Goal: Task Accomplishment & Management: Use online tool/utility

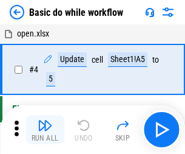
click at [45, 129] on img "button" at bounding box center [45, 125] width 15 height 15
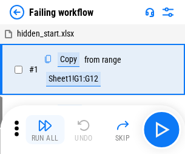
click at [45, 129] on img "button" at bounding box center [45, 125] width 15 height 15
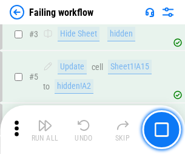
scroll to position [258, 0]
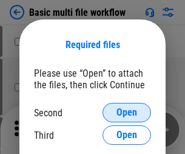
click at [127, 112] on span "Open" at bounding box center [127, 113] width 21 height 10
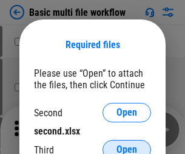
click at [127, 145] on span "Open" at bounding box center [127, 150] width 21 height 10
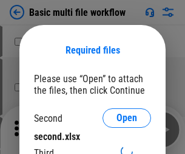
scroll to position [5, 0]
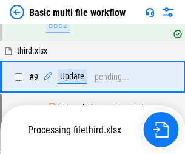
scroll to position [423, 0]
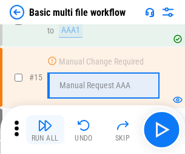
click at [45, 129] on img "button" at bounding box center [45, 125] width 15 height 15
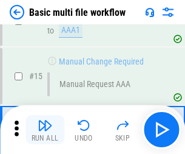
click at [45, 129] on img "button" at bounding box center [45, 125] width 15 height 15
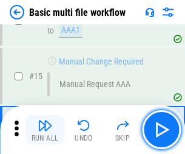
scroll to position [809, 0]
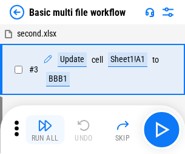
click at [45, 129] on img "button" at bounding box center [45, 125] width 15 height 15
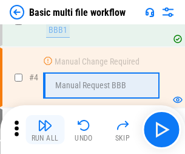
click at [45, 129] on img "button" at bounding box center [45, 125] width 15 height 15
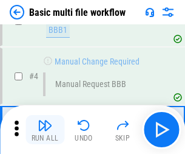
click at [45, 129] on img "button" at bounding box center [45, 125] width 15 height 15
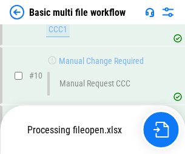
scroll to position [570, 0]
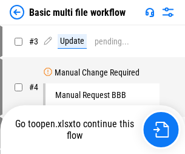
scroll to position [49, 0]
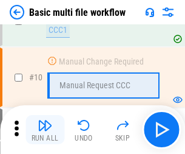
click at [45, 129] on img "button" at bounding box center [45, 125] width 15 height 15
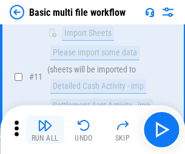
click at [45, 129] on img "button" at bounding box center [45, 125] width 15 height 15
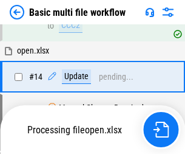
scroll to position [636, 0]
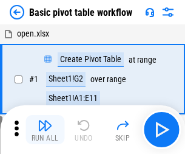
click at [45, 129] on img "button" at bounding box center [45, 125] width 15 height 15
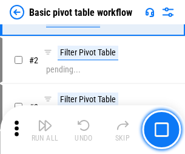
scroll to position [291, 0]
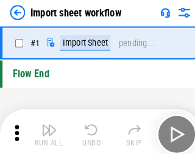
click at [45, 129] on img "button" at bounding box center [47, 125] width 15 height 15
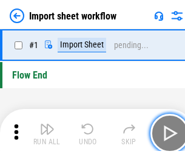
scroll to position [4, 0]
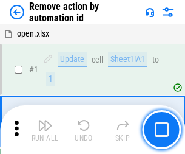
scroll to position [45, 0]
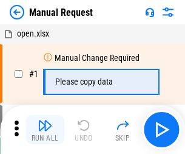
click at [45, 129] on img "button" at bounding box center [45, 125] width 15 height 15
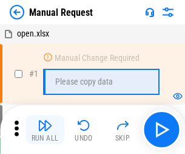
click at [45, 129] on img "button" at bounding box center [45, 125] width 15 height 15
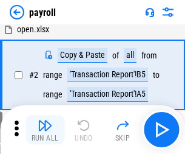
click at [45, 129] on img "button" at bounding box center [45, 125] width 15 height 15
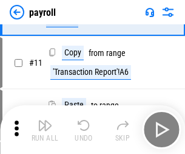
scroll to position [88, 0]
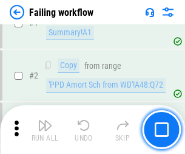
scroll to position [196, 0]
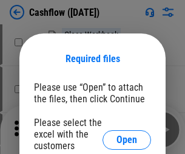
scroll to position [133, 0]
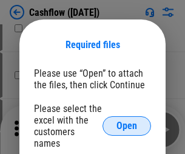
click at [127, 121] on span "Open" at bounding box center [127, 126] width 21 height 10
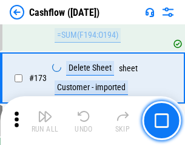
scroll to position [1287, 0]
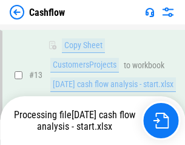
scroll to position [244, 0]
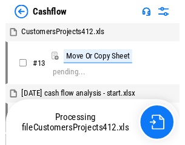
scroll to position [14, 0]
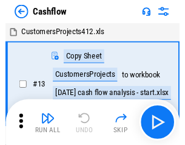
scroll to position [14, 0]
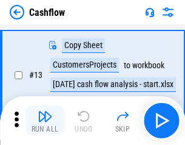
click at [45, 120] on img "button" at bounding box center [45, 116] width 15 height 15
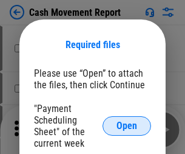
click at [127, 126] on span "Open" at bounding box center [127, 126] width 21 height 10
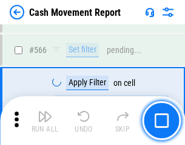
scroll to position [5571, 0]
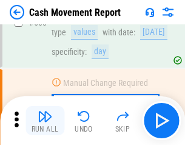
click at [45, 120] on img "button" at bounding box center [45, 116] width 15 height 15
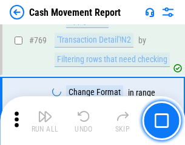
scroll to position [6755, 0]
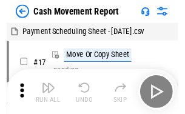
scroll to position [22, 0]
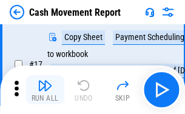
click at [45, 90] on img "button" at bounding box center [45, 85] width 15 height 15
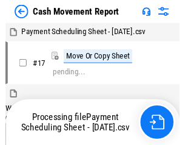
scroll to position [7, 0]
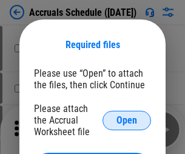
click at [127, 120] on span "Open" at bounding box center [127, 120] width 21 height 10
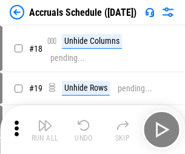
click at [45, 129] on img "button" at bounding box center [45, 125] width 15 height 15
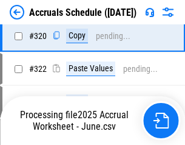
scroll to position [2261, 0]
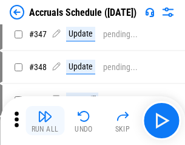
click at [45, 120] on img "button" at bounding box center [45, 116] width 15 height 15
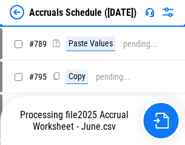
scroll to position [5106, 0]
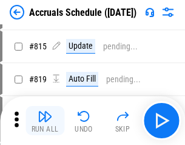
click at [45, 120] on img "button" at bounding box center [45, 116] width 15 height 15
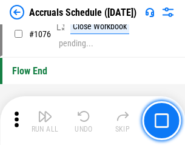
scroll to position [7280, 0]
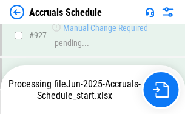
scroll to position [6555, 0]
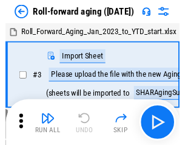
scroll to position [2, 0]
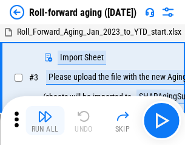
click at [45, 120] on img "button" at bounding box center [45, 116] width 15 height 15
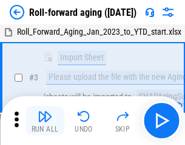
click at [45, 120] on img "button" at bounding box center [45, 116] width 15 height 15
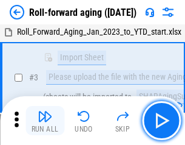
scroll to position [78, 0]
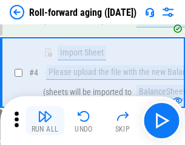
click at [45, 120] on img "button" at bounding box center [45, 116] width 15 height 15
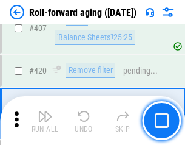
scroll to position [4215, 0]
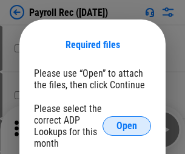
click at [127, 126] on span "Open" at bounding box center [127, 126] width 21 height 10
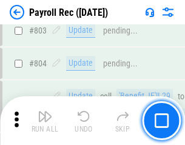
scroll to position [7723, 0]
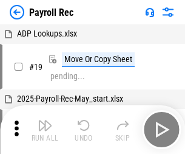
click at [45, 129] on img "button" at bounding box center [45, 125] width 15 height 15
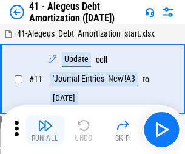
click at [45, 129] on img "button" at bounding box center [45, 125] width 15 height 15
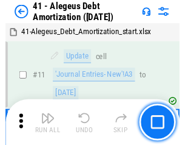
scroll to position [150, 0]
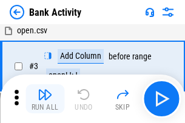
click at [45, 99] on img "button" at bounding box center [45, 95] width 15 height 15
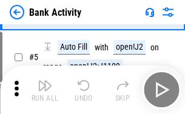
scroll to position [64, 0]
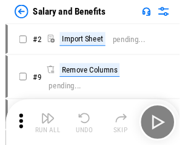
scroll to position [16, 0]
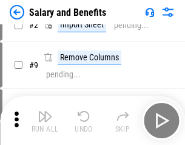
click at [45, 120] on img "button" at bounding box center [45, 116] width 15 height 15
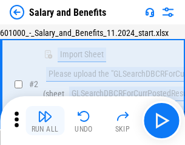
click at [45, 120] on img "button" at bounding box center [45, 116] width 15 height 15
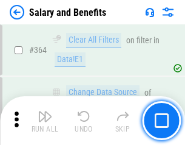
scroll to position [5724, 0]
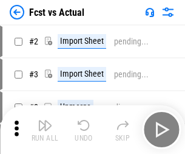
click at [45, 120] on img "button" at bounding box center [45, 125] width 15 height 15
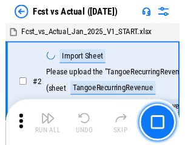
scroll to position [16, 0]
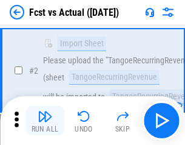
click at [45, 120] on img "button" at bounding box center [45, 116] width 15 height 15
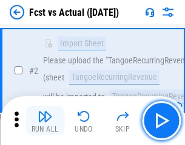
scroll to position [114, 0]
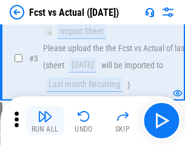
click at [45, 120] on img "button" at bounding box center [45, 116] width 15 height 15
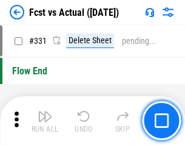
scroll to position [5819, 0]
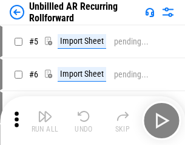
scroll to position [26, 0]
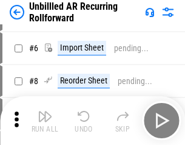
click at [45, 120] on img "button" at bounding box center [45, 116] width 15 height 15
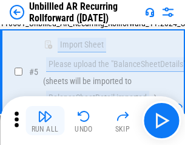
click at [45, 120] on img "button" at bounding box center [45, 116] width 15 height 15
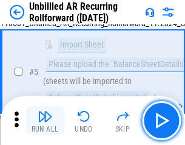
scroll to position [114, 0]
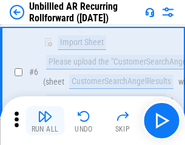
click at [45, 120] on img "button" at bounding box center [45, 116] width 15 height 15
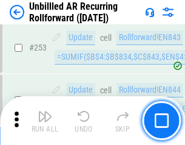
scroll to position [4129, 0]
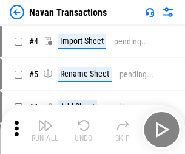
click at [45, 120] on img "button" at bounding box center [45, 125] width 15 height 15
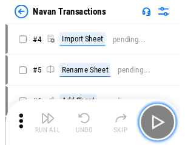
scroll to position [19, 0]
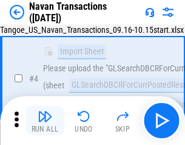
click at [45, 120] on img "button" at bounding box center [45, 116] width 15 height 15
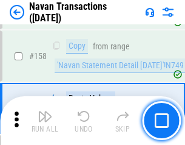
scroll to position [3941, 0]
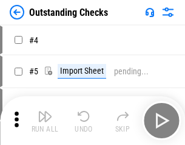
click at [45, 120] on img "button" at bounding box center [45, 116] width 15 height 15
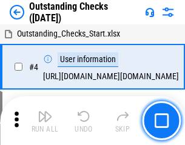
scroll to position [51, 0]
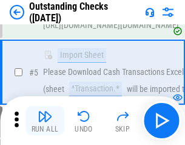
click at [45, 120] on img "button" at bounding box center [45, 116] width 15 height 15
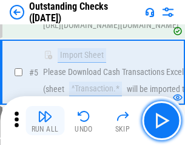
scroll to position [127, 0]
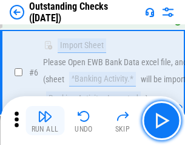
click at [45, 120] on img "button" at bounding box center [45, 116] width 15 height 15
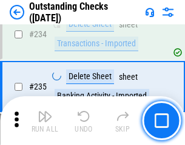
scroll to position [3691, 0]
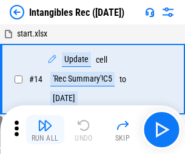
click at [45, 129] on img "button" at bounding box center [45, 125] width 15 height 15
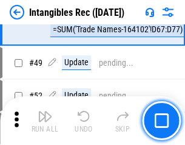
scroll to position [473, 0]
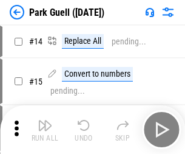
click at [45, 120] on img "button" at bounding box center [45, 125] width 15 height 15
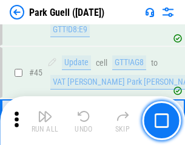
scroll to position [1520, 0]
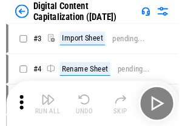
scroll to position [35, 0]
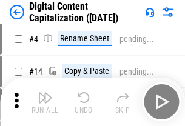
click at [45, 102] on img "button" at bounding box center [45, 98] width 15 height 15
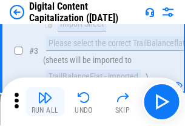
click at [45, 102] on img "button" at bounding box center [45, 98] width 15 height 15
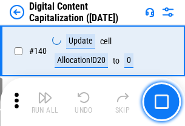
scroll to position [1289, 0]
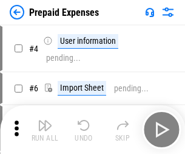
click at [45, 120] on img "button" at bounding box center [45, 125] width 15 height 15
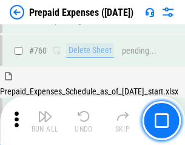
scroll to position [3369, 0]
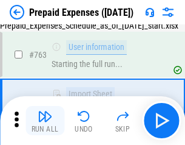
click at [45, 120] on img "button" at bounding box center [45, 116] width 15 height 15
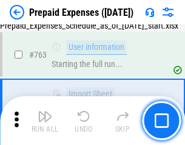
scroll to position [3441, 0]
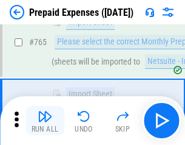
click at [45, 120] on img "button" at bounding box center [45, 116] width 15 height 15
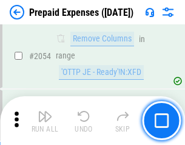
scroll to position [12706, 0]
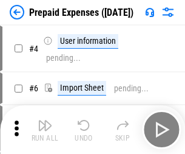
click at [45, 129] on img "button" at bounding box center [45, 125] width 15 height 15
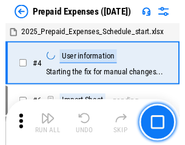
scroll to position [53, 0]
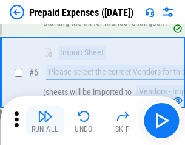
click at [45, 120] on img "button" at bounding box center [45, 116] width 15 height 15
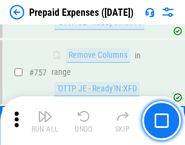
scroll to position [4331, 0]
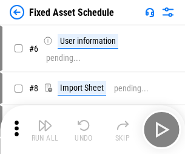
click at [45, 129] on img "button" at bounding box center [45, 125] width 15 height 15
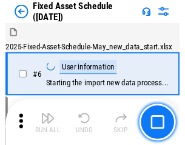
scroll to position [66, 0]
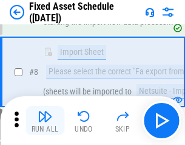
click at [45, 120] on img "button" at bounding box center [45, 116] width 15 height 15
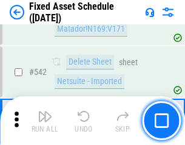
scroll to position [4334, 0]
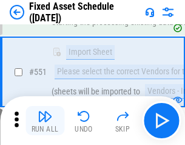
click at [45, 120] on img "button" at bounding box center [45, 116] width 15 height 15
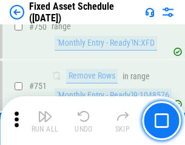
scroll to position [5926, 0]
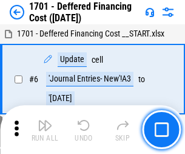
scroll to position [146, 0]
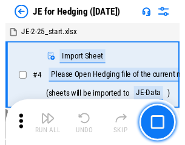
scroll to position [2, 0]
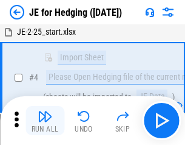
click at [45, 120] on img "button" at bounding box center [45, 116] width 15 height 15
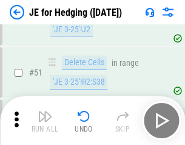
scroll to position [787, 0]
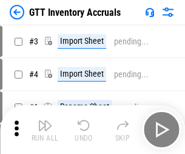
click at [45, 120] on img "button" at bounding box center [45, 125] width 15 height 15
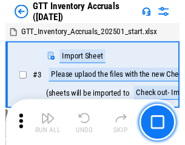
scroll to position [2, 0]
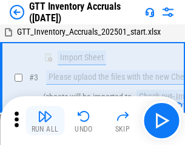
click at [45, 120] on img "button" at bounding box center [45, 116] width 15 height 15
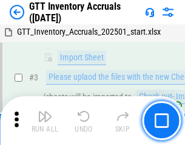
scroll to position [78, 0]
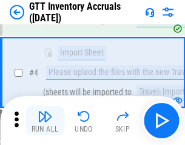
click at [45, 120] on img "button" at bounding box center [45, 116] width 15 height 15
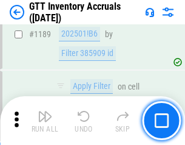
scroll to position [9926, 0]
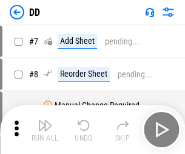
click at [45, 129] on img "button" at bounding box center [45, 125] width 15 height 15
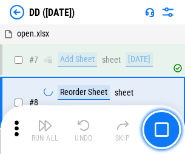
scroll to position [117, 0]
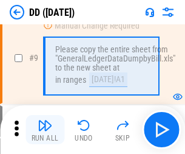
click at [45, 129] on img "button" at bounding box center [45, 125] width 15 height 15
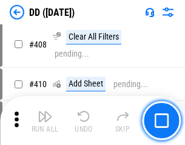
scroll to position [5439, 0]
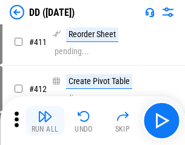
click at [45, 120] on img "button" at bounding box center [45, 116] width 15 height 15
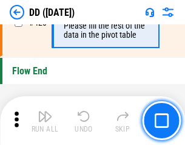
scroll to position [5818, 0]
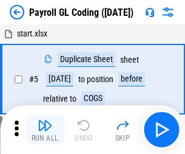
click at [45, 129] on img "button" at bounding box center [45, 125] width 15 height 15
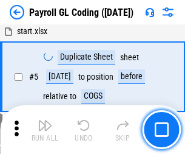
scroll to position [146, 0]
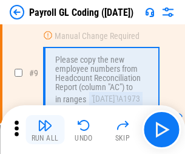
click at [45, 129] on img "button" at bounding box center [45, 125] width 15 height 15
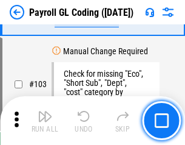
scroll to position [2852, 0]
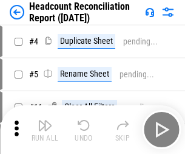
click at [45, 129] on img "button" at bounding box center [45, 125] width 15 height 15
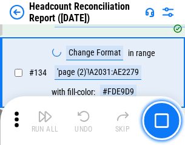
scroll to position [1461, 0]
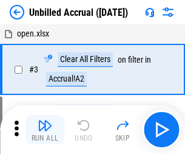
click at [45, 129] on img "button" at bounding box center [45, 125] width 15 height 15
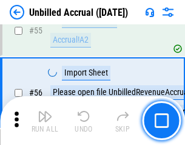
scroll to position [1269, 0]
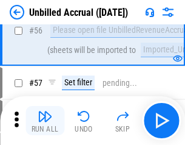
click at [45, 120] on img "button" at bounding box center [45, 116] width 15 height 15
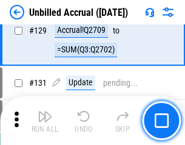
scroll to position [3621, 0]
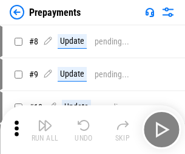
click at [45, 129] on img "button" at bounding box center [45, 125] width 15 height 15
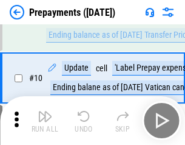
scroll to position [76, 0]
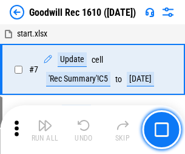
scroll to position [208, 0]
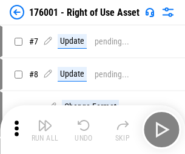
click at [45, 129] on img "button" at bounding box center [45, 125] width 15 height 15
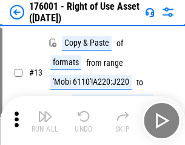
scroll to position [78, 0]
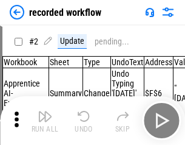
click at [45, 120] on img "button" at bounding box center [45, 116] width 15 height 15
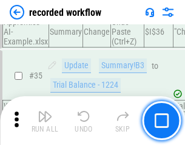
scroll to position [3799, 0]
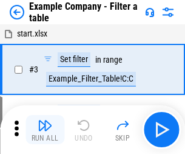
click at [45, 129] on img "button" at bounding box center [45, 125] width 15 height 15
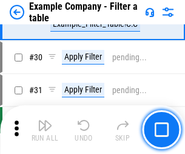
scroll to position [1112, 0]
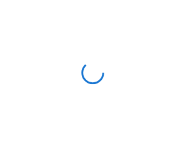
scroll to position [19, 0]
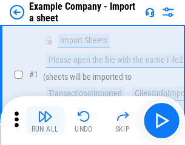
click at [45, 120] on img "button" at bounding box center [45, 116] width 15 height 15
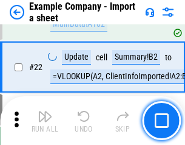
scroll to position [269, 0]
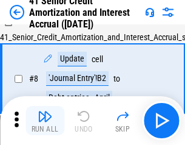
click at [45, 120] on img "button" at bounding box center [45, 116] width 15 height 15
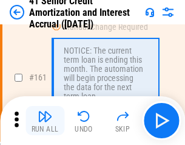
click at [45, 120] on img "button" at bounding box center [45, 116] width 15 height 15
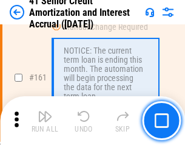
scroll to position [1300, 0]
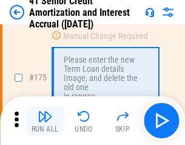
click at [45, 120] on img "button" at bounding box center [45, 116] width 15 height 15
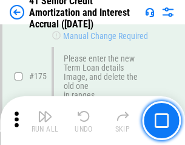
scroll to position [1424, 0]
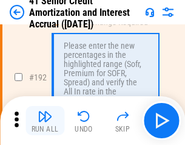
click at [45, 120] on img "button" at bounding box center [45, 116] width 15 height 15
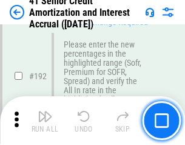
scroll to position [1551, 0]
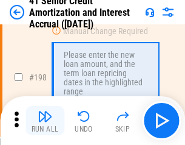
click at [45, 120] on img "button" at bounding box center [45, 116] width 15 height 15
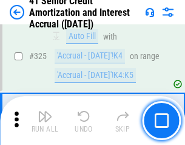
scroll to position [3105, 0]
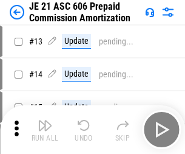
click at [45, 120] on img "button" at bounding box center [45, 125] width 15 height 15
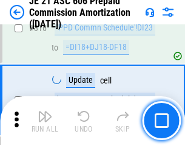
scroll to position [2270, 0]
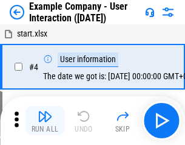
click at [45, 120] on img "button" at bounding box center [45, 116] width 15 height 15
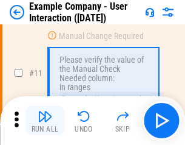
click at [45, 120] on img "button" at bounding box center [45, 116] width 15 height 15
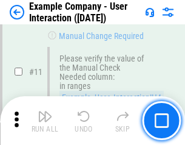
scroll to position [263, 0]
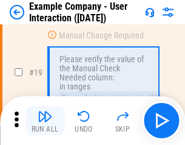
click at [45, 120] on img "button" at bounding box center [45, 116] width 15 height 15
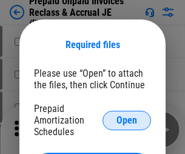
click at [127, 120] on span "Open" at bounding box center [127, 120] width 21 height 10
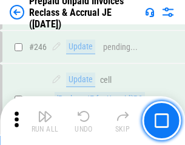
scroll to position [1641, 0]
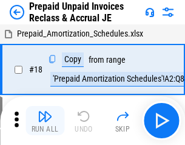
click at [45, 120] on img "button" at bounding box center [45, 116] width 15 height 15
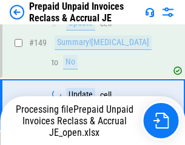
scroll to position [1641, 0]
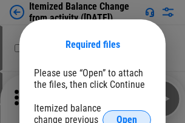
click at [127, 115] on span "Open" at bounding box center [127, 120] width 21 height 10
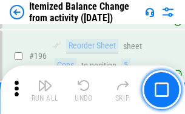
scroll to position [2339, 0]
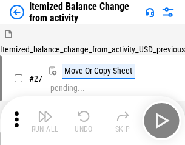
scroll to position [19, 0]
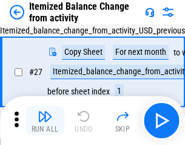
click at [45, 120] on img "button" at bounding box center [45, 116] width 15 height 15
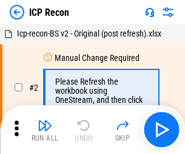
scroll to position [5, 0]
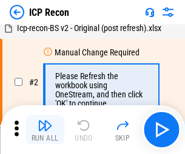
click at [45, 129] on img "button" at bounding box center [45, 125] width 15 height 15
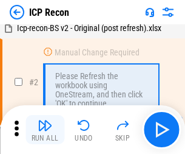
click at [45, 129] on img "button" at bounding box center [45, 125] width 15 height 15
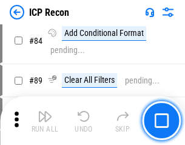
scroll to position [1191, 0]
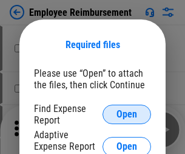
click at [127, 114] on span "Open" at bounding box center [127, 114] width 21 height 10
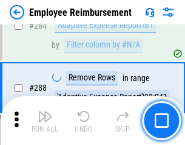
scroll to position [3304, 0]
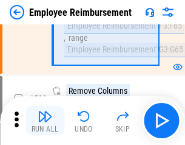
click at [45, 120] on img "button" at bounding box center [45, 116] width 15 height 15
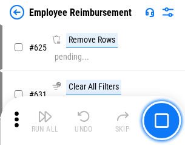
scroll to position [7278, 0]
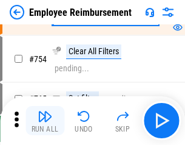
click at [45, 120] on img "button" at bounding box center [45, 116] width 15 height 15
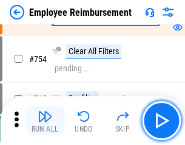
click at [45, 120] on img "button" at bounding box center [45, 116] width 15 height 15
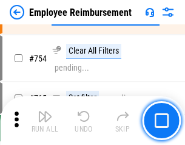
click at [45, 120] on img "button" at bounding box center [45, 116] width 15 height 15
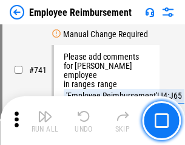
scroll to position [8528, 0]
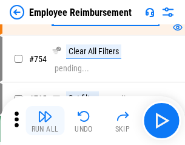
click at [45, 120] on img "button" at bounding box center [45, 116] width 15 height 15
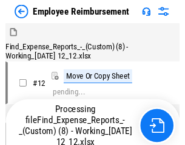
scroll to position [41, 0]
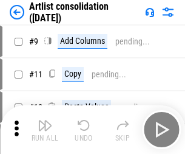
click at [45, 129] on img "button" at bounding box center [45, 125] width 15 height 15
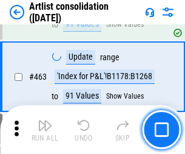
scroll to position [5323, 0]
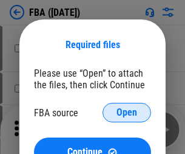
click at [127, 112] on span "Open" at bounding box center [127, 113] width 21 height 10
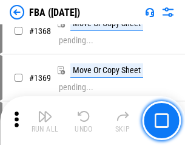
scroll to position [13055, 0]
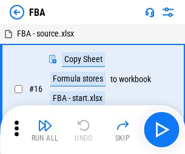
scroll to position [12, 0]
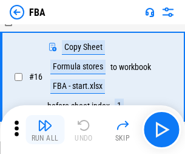
click at [45, 129] on img "button" at bounding box center [45, 125] width 15 height 15
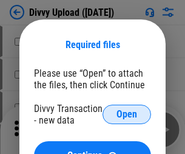
click at [127, 114] on span "Open" at bounding box center [127, 114] width 21 height 10
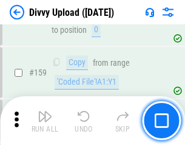
scroll to position [1259, 0]
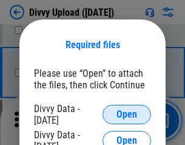
click at [127, 114] on span "Open" at bounding box center [127, 114] width 21 height 10
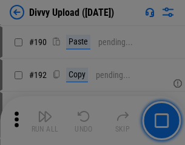
scroll to position [1534, 0]
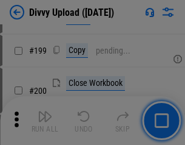
scroll to position [1768, 0]
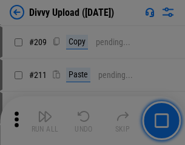
scroll to position [2065, 0]
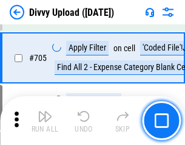
scroll to position [8316, 0]
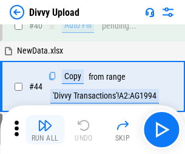
click at [45, 129] on img "button" at bounding box center [45, 125] width 15 height 15
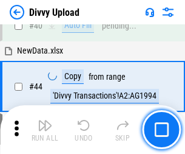
scroll to position [134, 0]
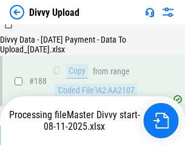
scroll to position [1431, 0]
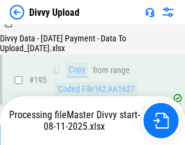
scroll to position [1699, 0]
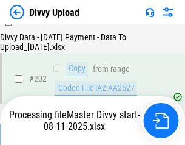
scroll to position [1967, 0]
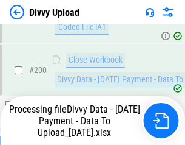
scroll to position [1906, 0]
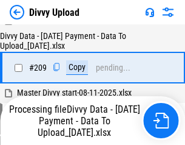
scroll to position [2235, 0]
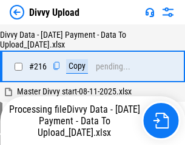
scroll to position [2503, 0]
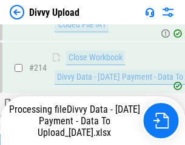
scroll to position [2442, 0]
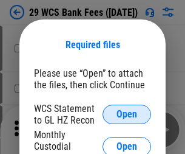
click at [127, 114] on span "Open" at bounding box center [127, 114] width 21 height 10
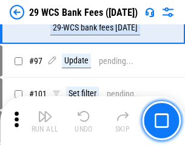
scroll to position [1185, 0]
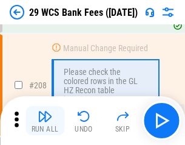
click at [45, 120] on img "button" at bounding box center [45, 116] width 15 height 15
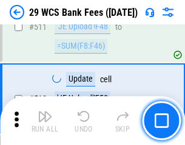
scroll to position [6116, 0]
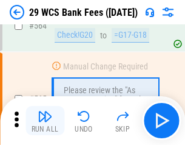
click at [45, 120] on img "button" at bounding box center [45, 116] width 15 height 15
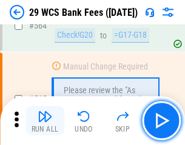
scroll to position [6574, 0]
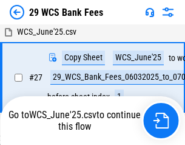
scroll to position [243, 0]
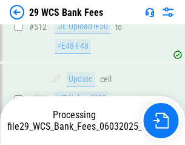
scroll to position [6417, 0]
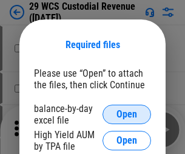
click at [127, 114] on span "Open" at bounding box center [127, 114] width 21 height 10
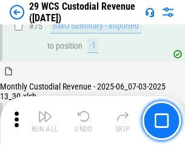
scroll to position [1270, 0]
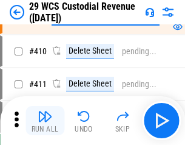
click at [45, 120] on img "button" at bounding box center [45, 116] width 15 height 15
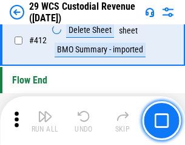
scroll to position [5805, 0]
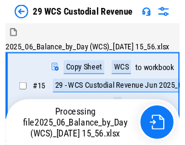
scroll to position [29, 0]
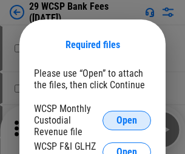
click at [127, 120] on span "Open" at bounding box center [127, 120] width 21 height 10
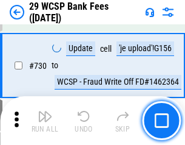
scroll to position [6126, 0]
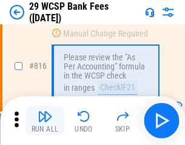
click at [45, 120] on img "button" at bounding box center [45, 116] width 15 height 15
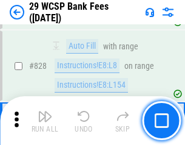
scroll to position [7713, 0]
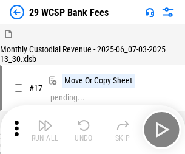
click at [45, 120] on img "button" at bounding box center [45, 125] width 15 height 15
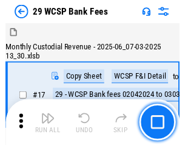
scroll to position [29, 0]
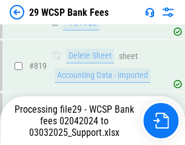
scroll to position [7474, 0]
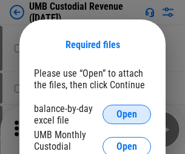
click at [127, 114] on span "Open" at bounding box center [127, 114] width 21 height 10
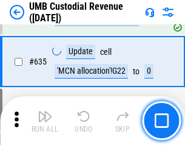
scroll to position [6361, 0]
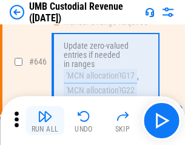
click at [45, 120] on img "button" at bounding box center [45, 116] width 15 height 15
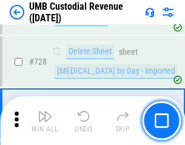
scroll to position [7499, 0]
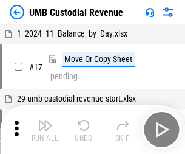
scroll to position [9, 0]
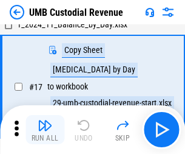
click at [45, 129] on img "button" at bounding box center [45, 125] width 15 height 15
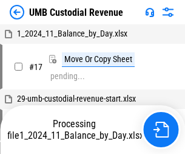
scroll to position [9, 0]
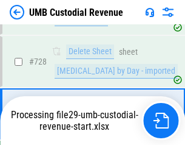
scroll to position [7471, 0]
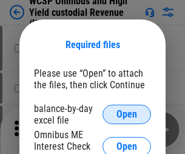
click at [127, 114] on span "Open" at bounding box center [127, 114] width 21 height 10
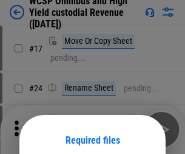
scroll to position [95, 0]
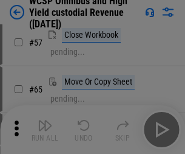
scroll to position [530, 0]
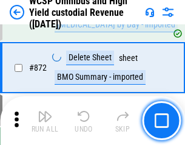
scroll to position [10288, 0]
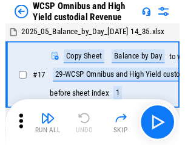
scroll to position [7, 0]
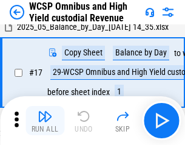
click at [45, 120] on img "button" at bounding box center [45, 116] width 15 height 15
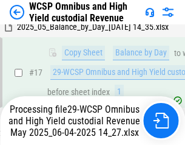
scroll to position [253, 0]
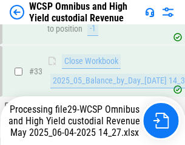
scroll to position [602, 0]
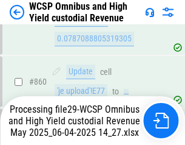
scroll to position [10208, 0]
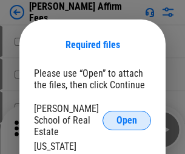
click at [127, 115] on span "Open" at bounding box center [127, 120] width 21 height 10
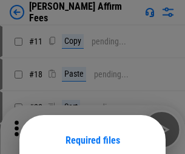
scroll to position [95, 0]
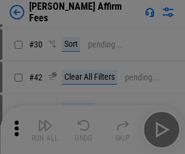
scroll to position [247, 0]
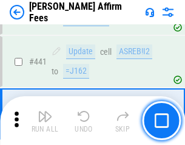
scroll to position [2796, 0]
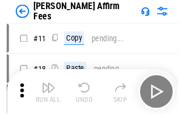
scroll to position [12, 0]
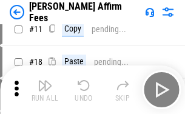
click at [45, 90] on img "button" at bounding box center [45, 85] width 15 height 15
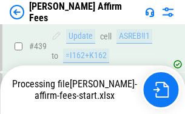
scroll to position [3188, 0]
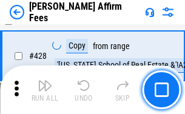
scroll to position [2431, 0]
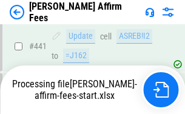
scroll to position [3188, 0]
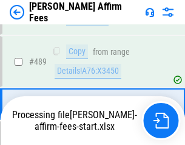
scroll to position [3173, 0]
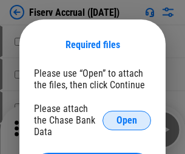
click at [127, 115] on span "Open" at bounding box center [127, 120] width 21 height 10
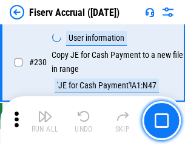
scroll to position [3852, 0]
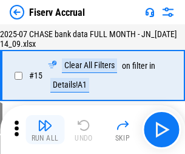
click at [45, 129] on img "button" at bounding box center [45, 125] width 15 height 15
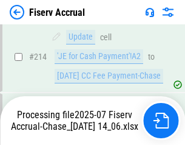
scroll to position [3620, 0]
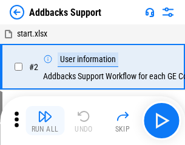
click at [45, 120] on img "button" at bounding box center [45, 116] width 15 height 15
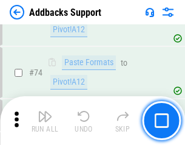
scroll to position [885, 0]
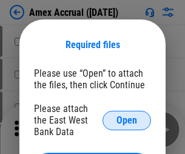
click at [127, 120] on span "Open" at bounding box center [127, 120] width 21 height 10
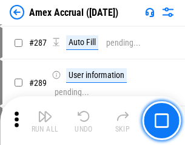
scroll to position [3328, 0]
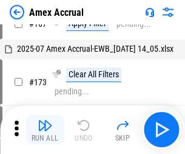
click at [45, 129] on img "button" at bounding box center [45, 125] width 15 height 15
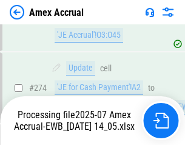
scroll to position [3544, 0]
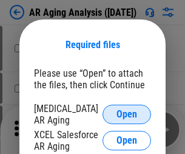
click at [127, 112] on span "Open" at bounding box center [127, 114] width 21 height 10
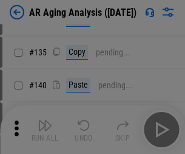
scroll to position [366, 0]
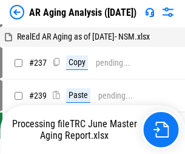
scroll to position [12, 0]
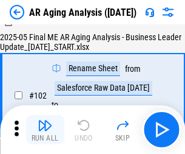
click at [45, 129] on img "button" at bounding box center [45, 125] width 15 height 15
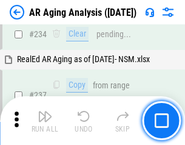
scroll to position [1884, 0]
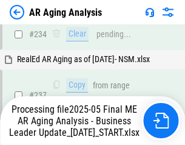
scroll to position [1921, 0]
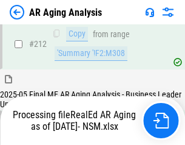
scroll to position [1828, 0]
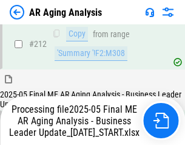
scroll to position [1870, 0]
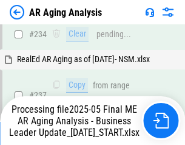
scroll to position [1870, 0]
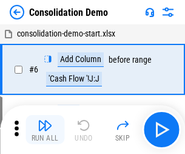
click at [45, 129] on img "button" at bounding box center [45, 125] width 15 height 15
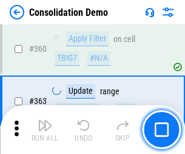
scroll to position [4074, 0]
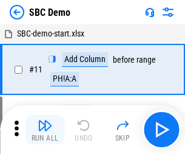
click at [45, 129] on img "button" at bounding box center [45, 125] width 15 height 15
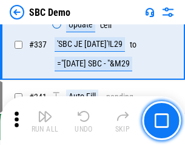
scroll to position [3198, 0]
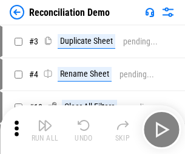
click at [45, 129] on img "button" at bounding box center [45, 125] width 15 height 15
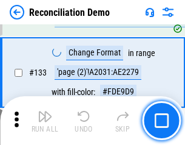
scroll to position [1444, 0]
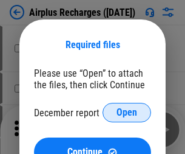
click at [127, 112] on span "Open" at bounding box center [127, 113] width 21 height 10
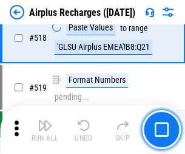
scroll to position [5231, 0]
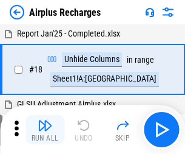
click at [45, 129] on img "button" at bounding box center [45, 125] width 15 height 15
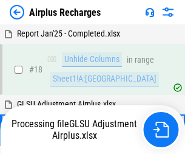
scroll to position [53, 0]
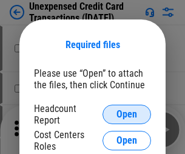
click at [127, 114] on span "Open" at bounding box center [127, 114] width 21 height 10
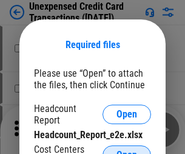
click at [127, 150] on span "Open" at bounding box center [127, 155] width 21 height 10
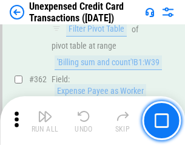
scroll to position [3126, 0]
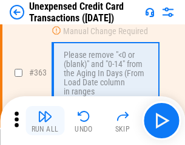
click at [45, 120] on img "button" at bounding box center [45, 116] width 15 height 15
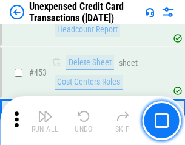
scroll to position [4146, 0]
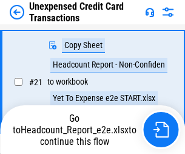
scroll to position [198, 0]
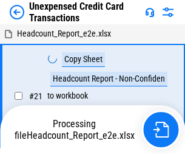
scroll to position [14, 0]
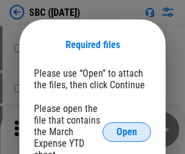
click at [127, 131] on span "Open" at bounding box center [127, 132] width 21 height 10
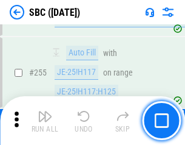
scroll to position [2375, 0]
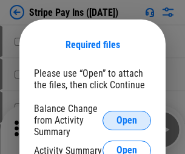
click at [127, 120] on span "Open" at bounding box center [127, 120] width 21 height 10
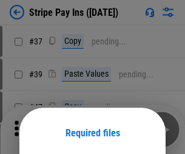
scroll to position [88, 0]
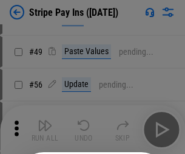
scroll to position [221, 0]
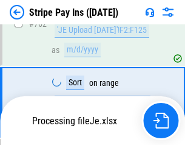
scroll to position [6401, 0]
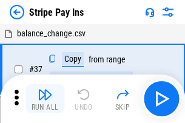
click at [45, 99] on img "button" at bounding box center [45, 95] width 15 height 15
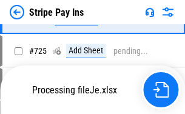
scroll to position [6374, 0]
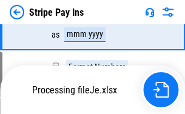
scroll to position [6374, 0]
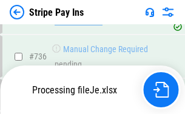
scroll to position [6374, 0]
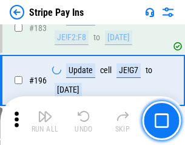
scroll to position [1645, 0]
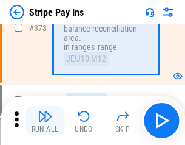
click at [45, 120] on img "button" at bounding box center [45, 116] width 15 height 15
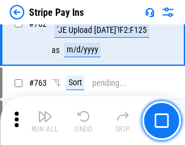
scroll to position [6359, 0]
